Goal: Task Accomplishment & Management: Use online tool/utility

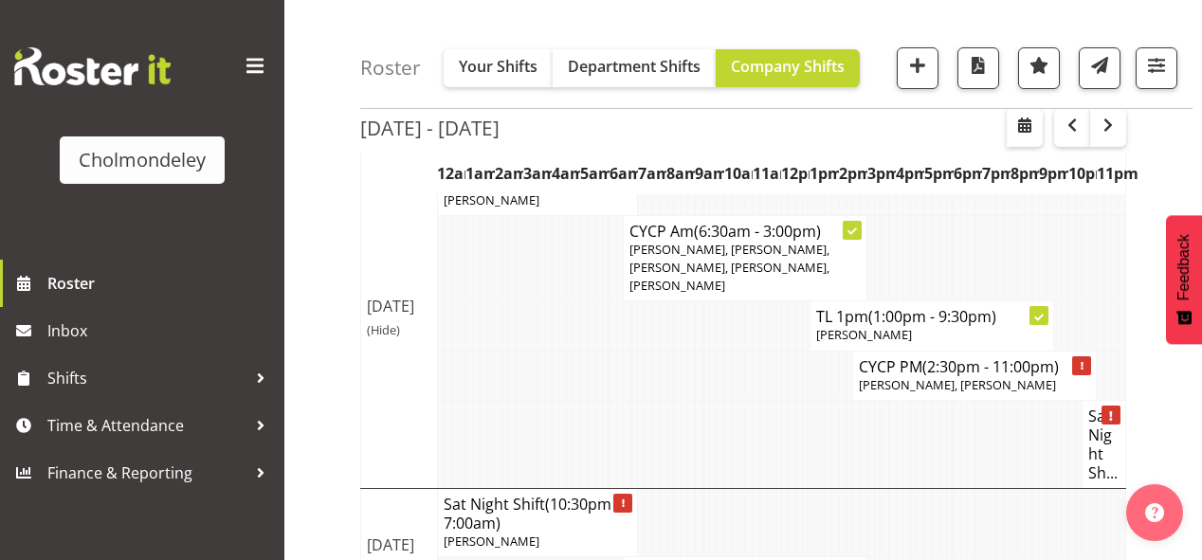
scroll to position [1628, 0]
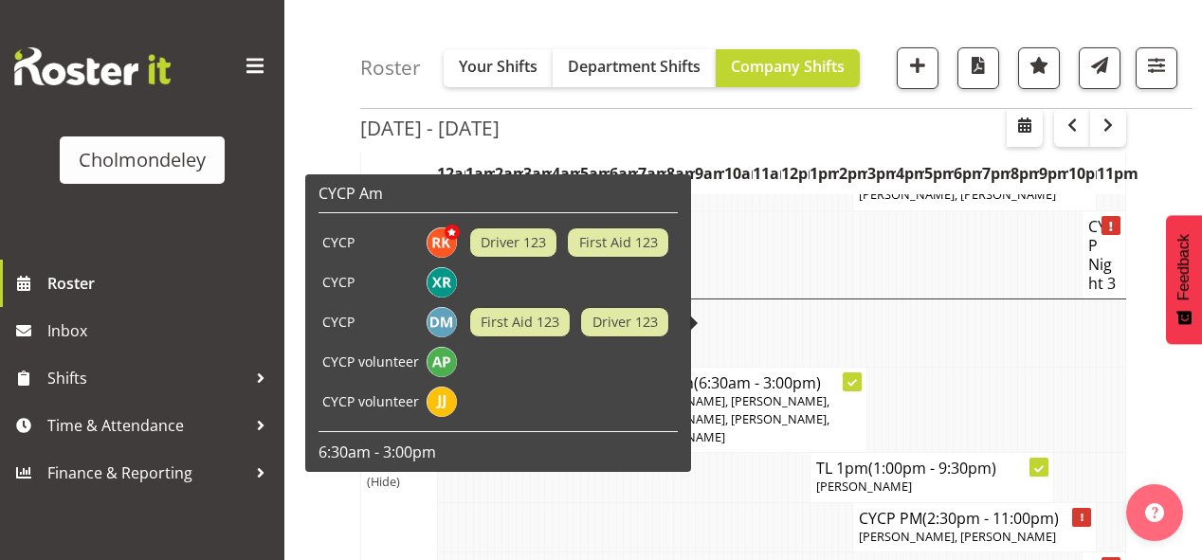
click at [986, 299] on td at bounding box center [986, 333] width 8 height 68
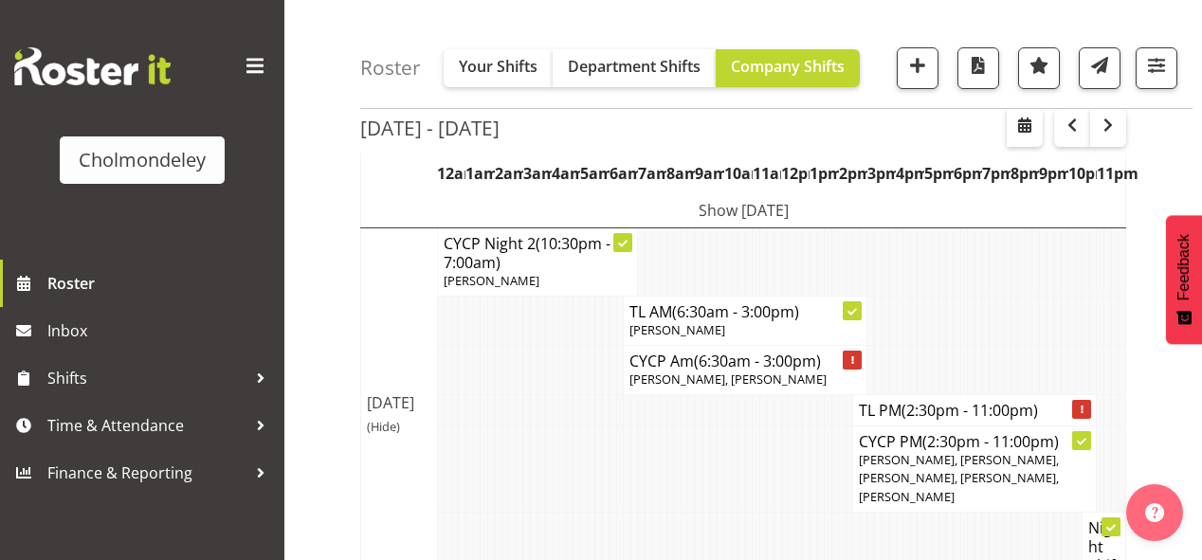
scroll to position [0, 0]
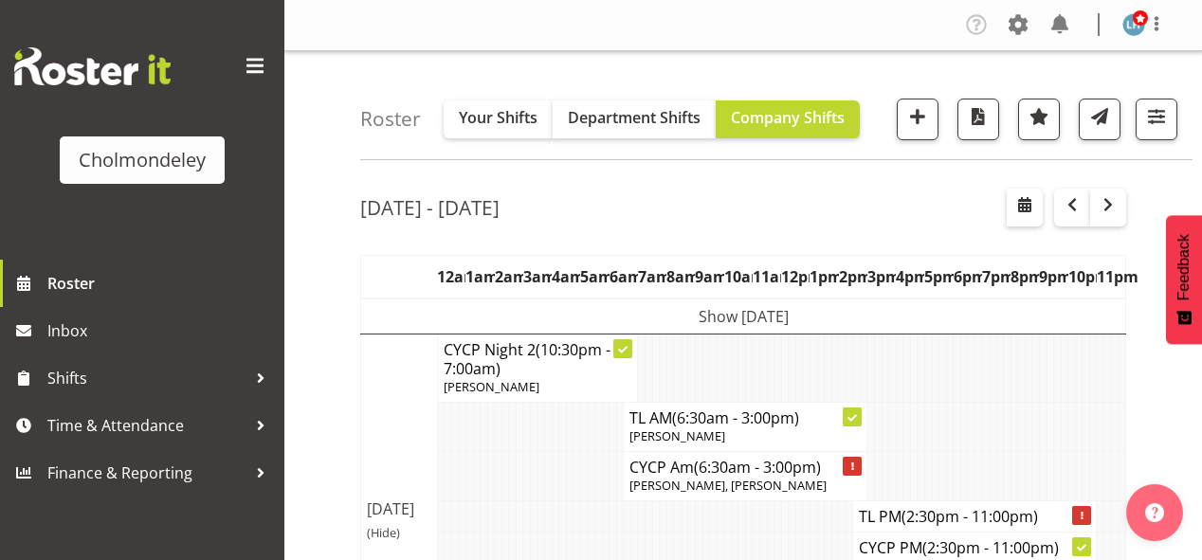
click at [806, 316] on td "Show [DATE]" at bounding box center [743, 317] width 765 height 36
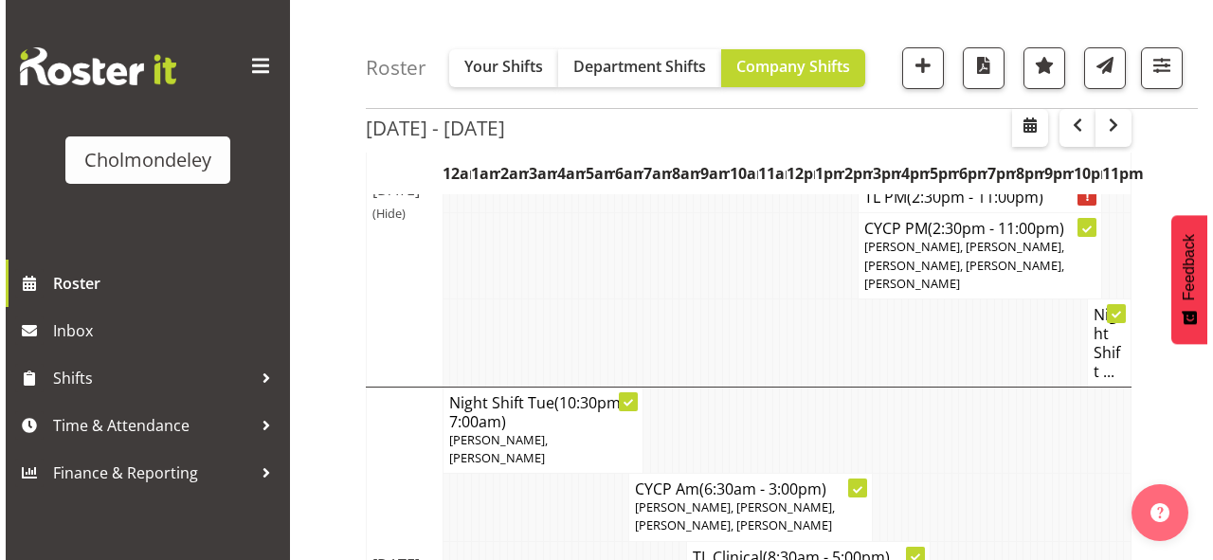
scroll to position [683, 0]
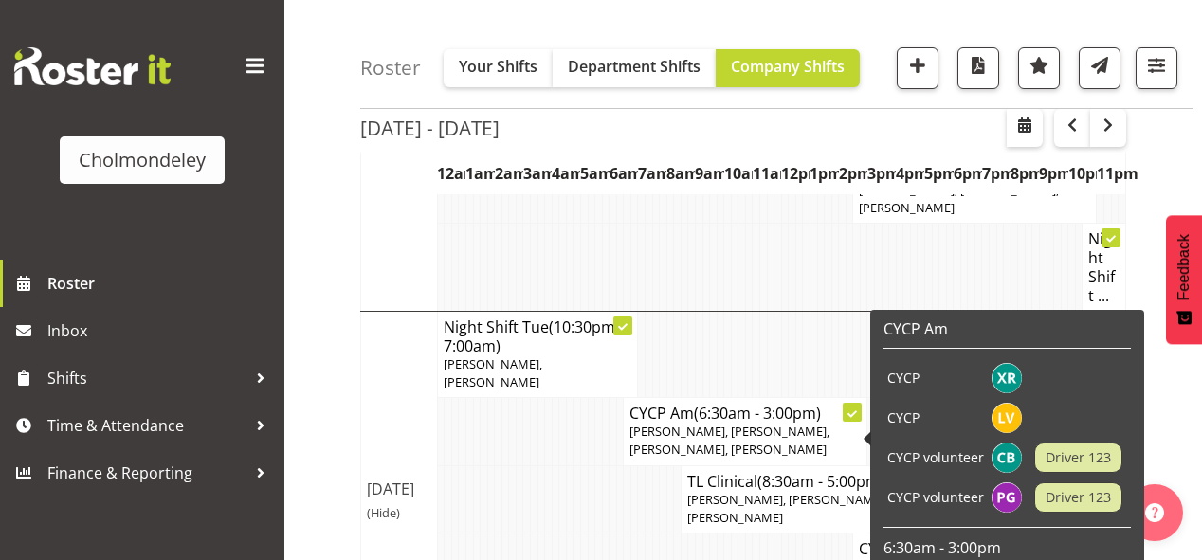
click at [815, 423] on span "[PERSON_NAME], [PERSON_NAME], [PERSON_NAME], [PERSON_NAME]" at bounding box center [729, 440] width 200 height 35
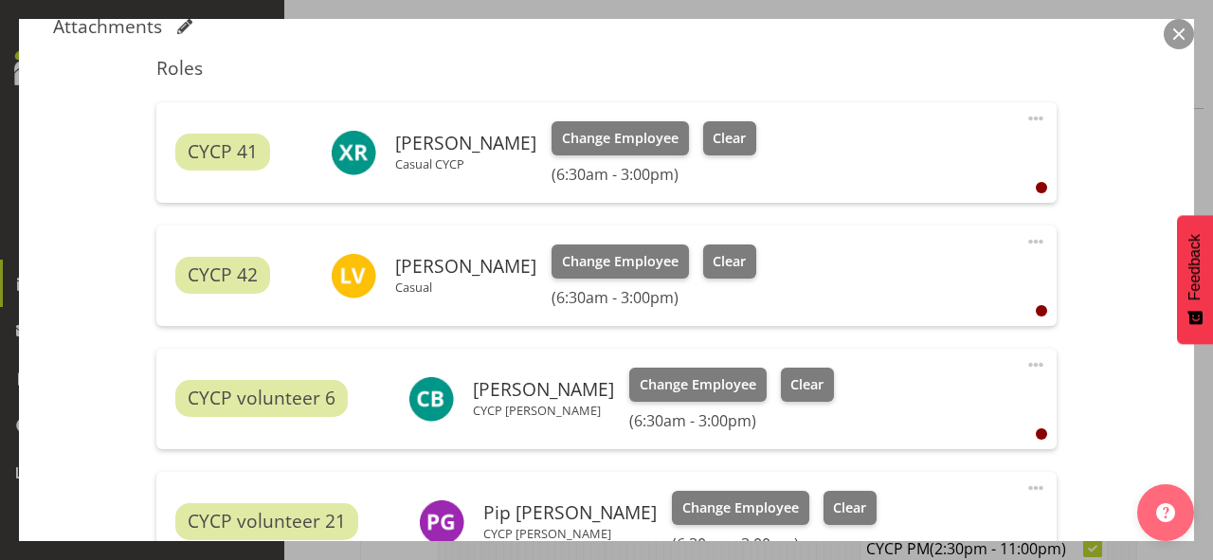
scroll to position [758, 0]
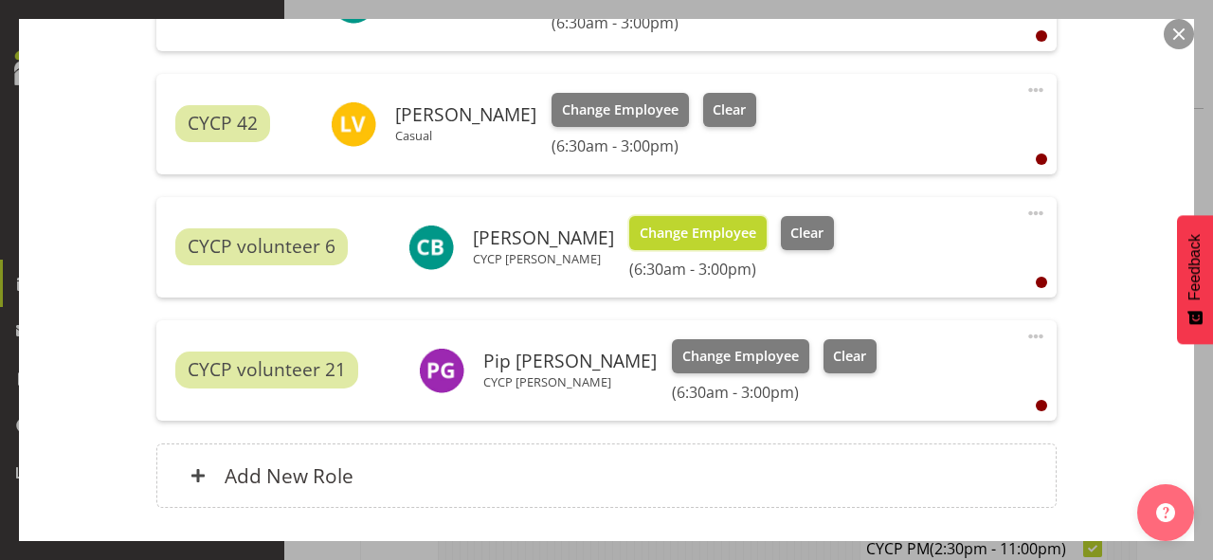
click at [652, 235] on span "Change Employee" at bounding box center [698, 233] width 117 height 21
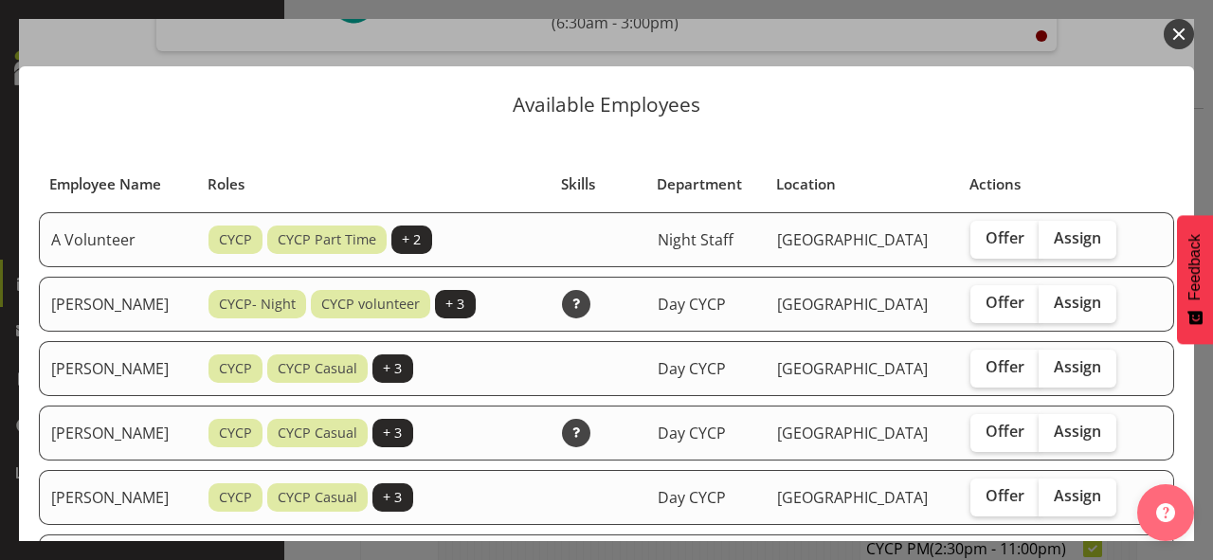
scroll to position [152, 0]
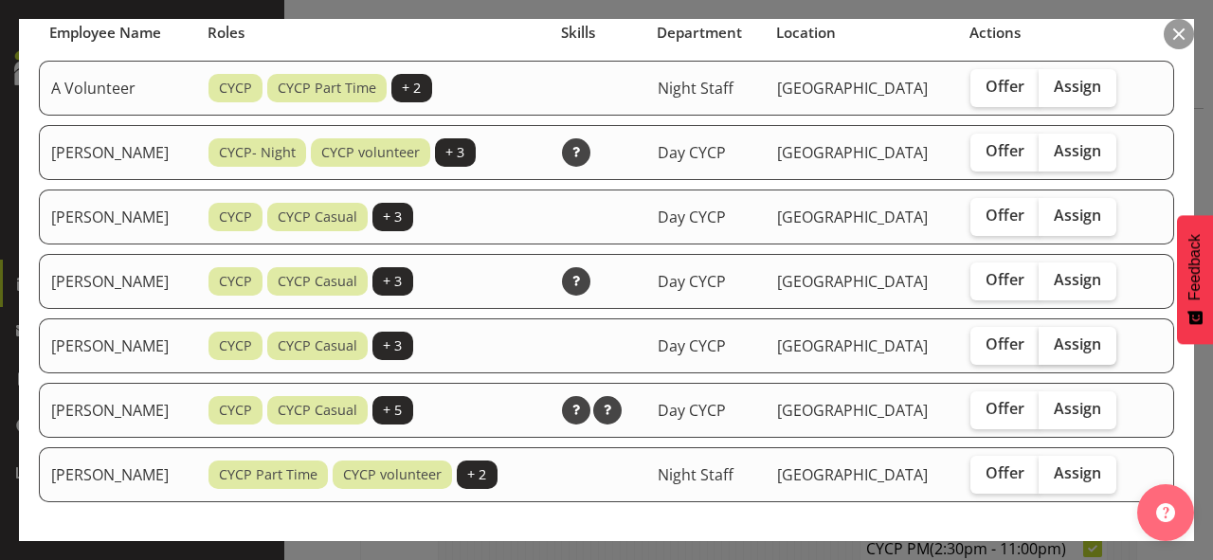
click at [1116, 334] on label "Assign" at bounding box center [1078, 346] width 78 height 38
click at [1051, 338] on input "Assign" at bounding box center [1045, 344] width 12 height 12
checkbox input "true"
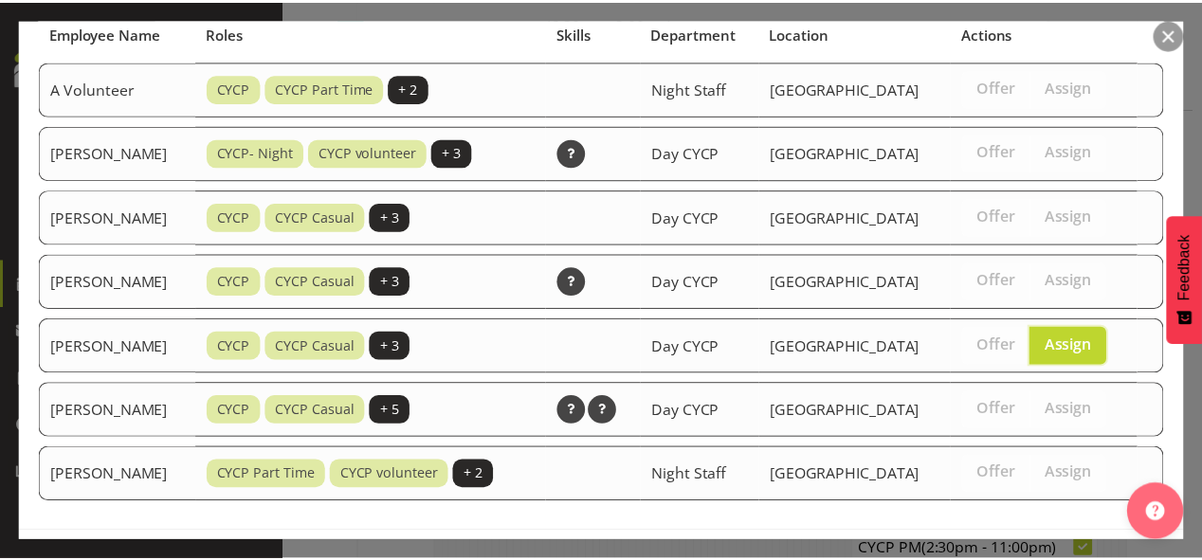
scroll to position [224, 0]
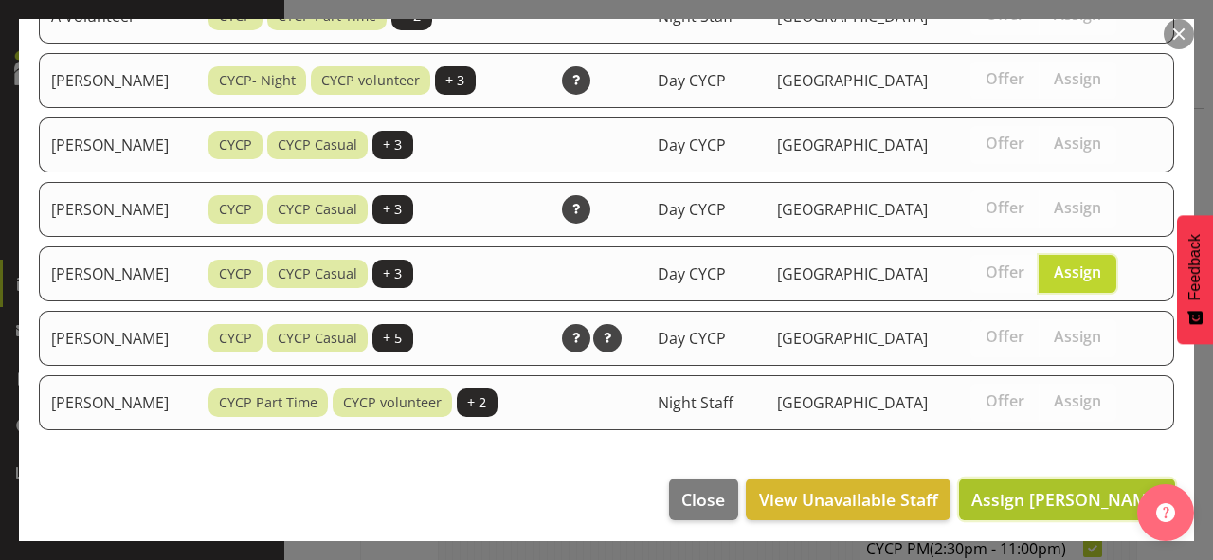
click at [1085, 493] on span "Assign [PERSON_NAME]" at bounding box center [1067, 499] width 191 height 23
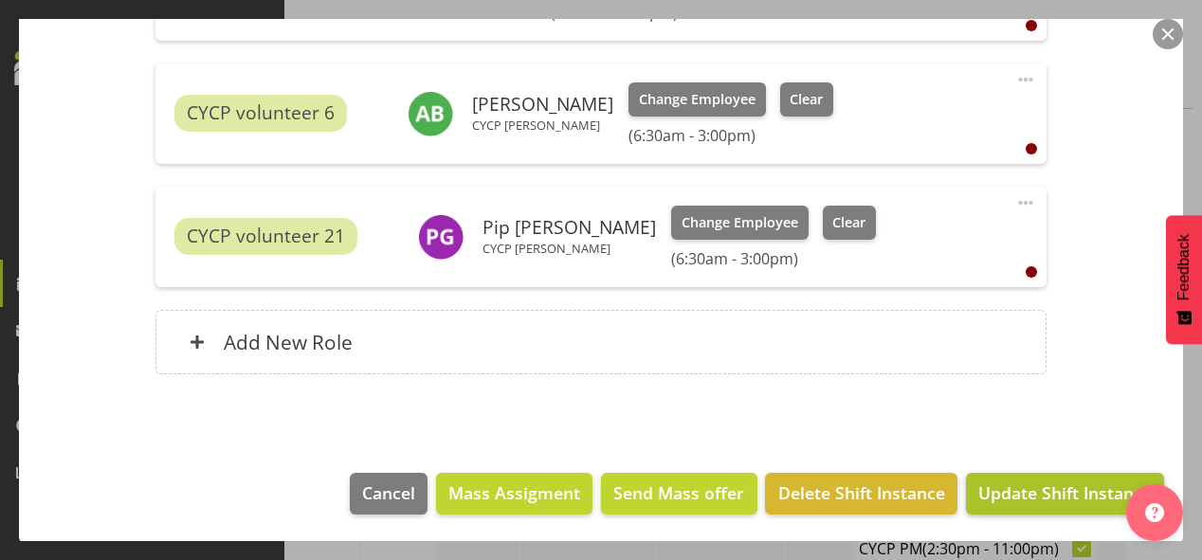
scroll to position [758, 0]
click at [1019, 493] on span "Update Shift Instance" at bounding box center [1064, 493] width 173 height 25
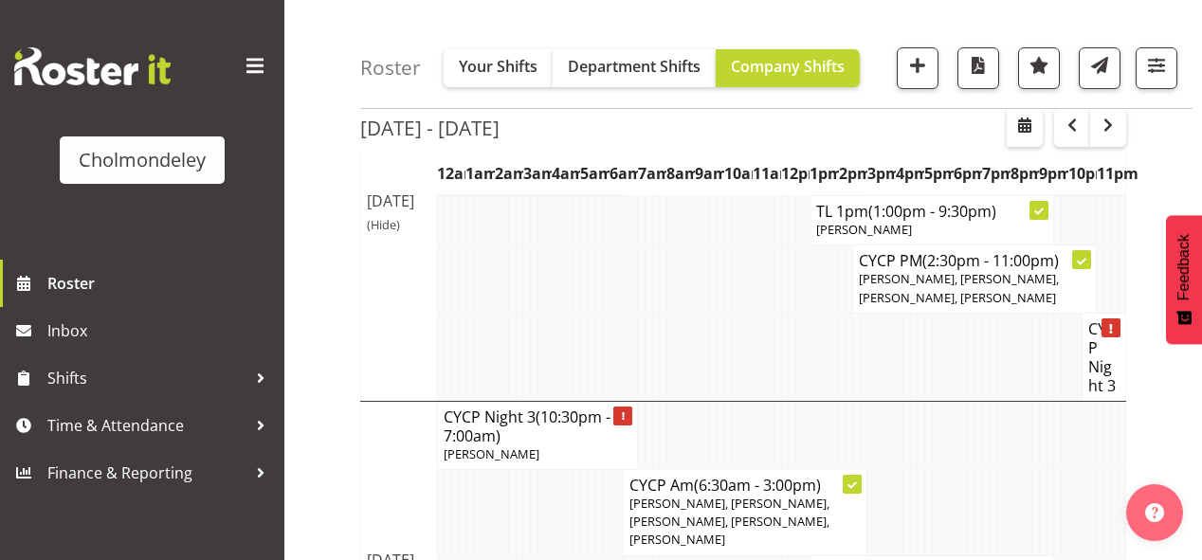
scroll to position [2040, 0]
